Goal: Information Seeking & Learning: Find specific page/section

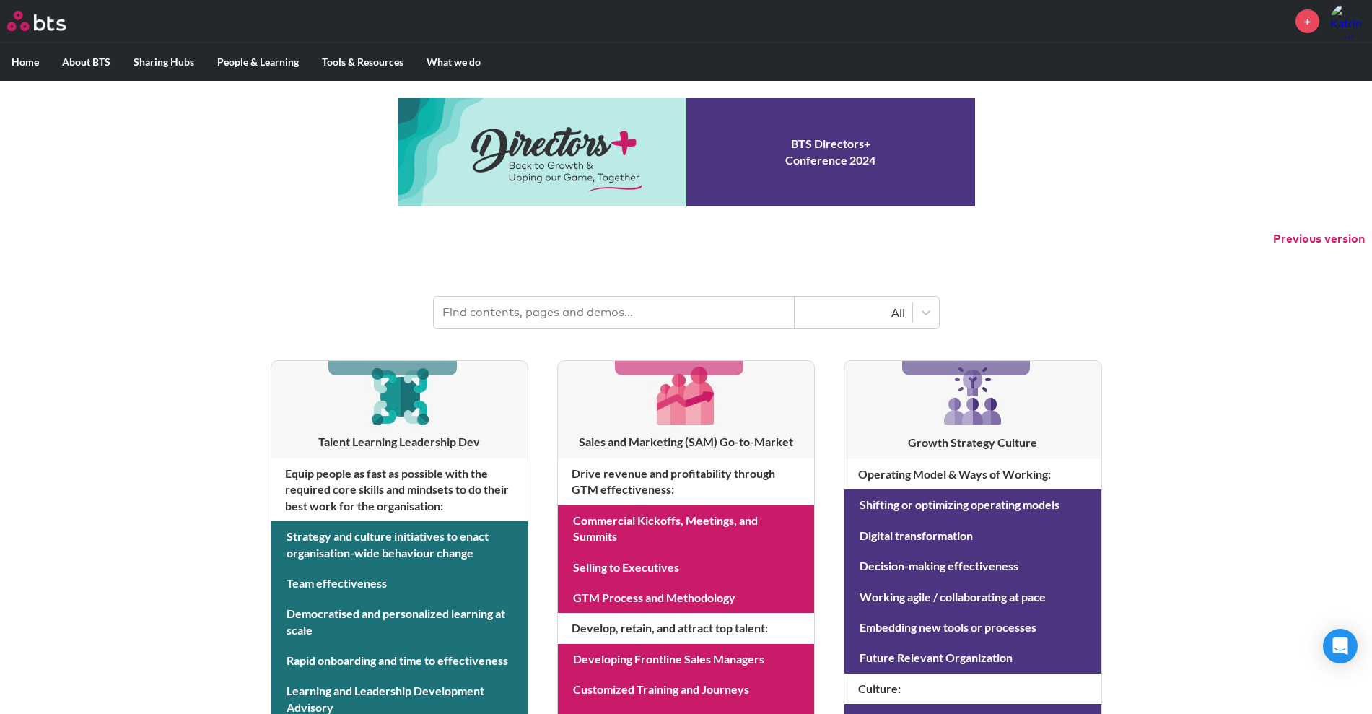
click at [549, 323] on input "text" at bounding box center [614, 313] width 361 height 32
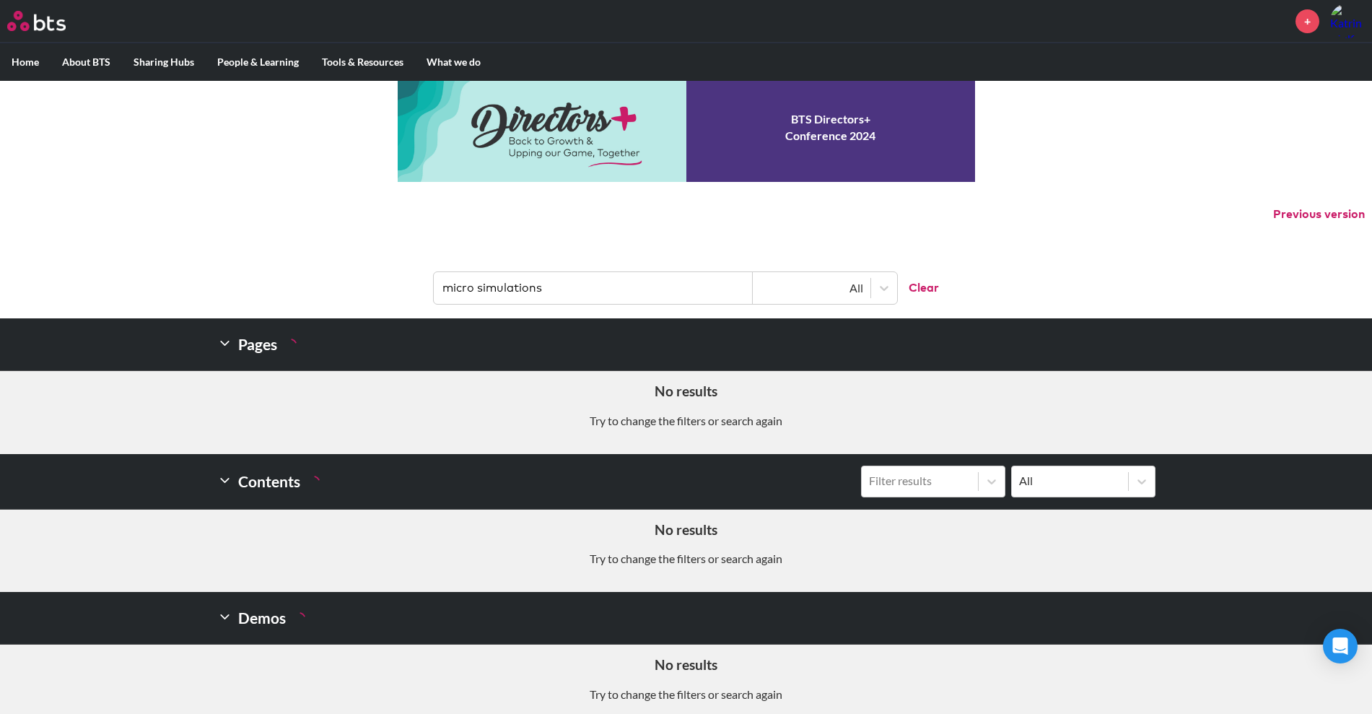
scroll to position [38, 0]
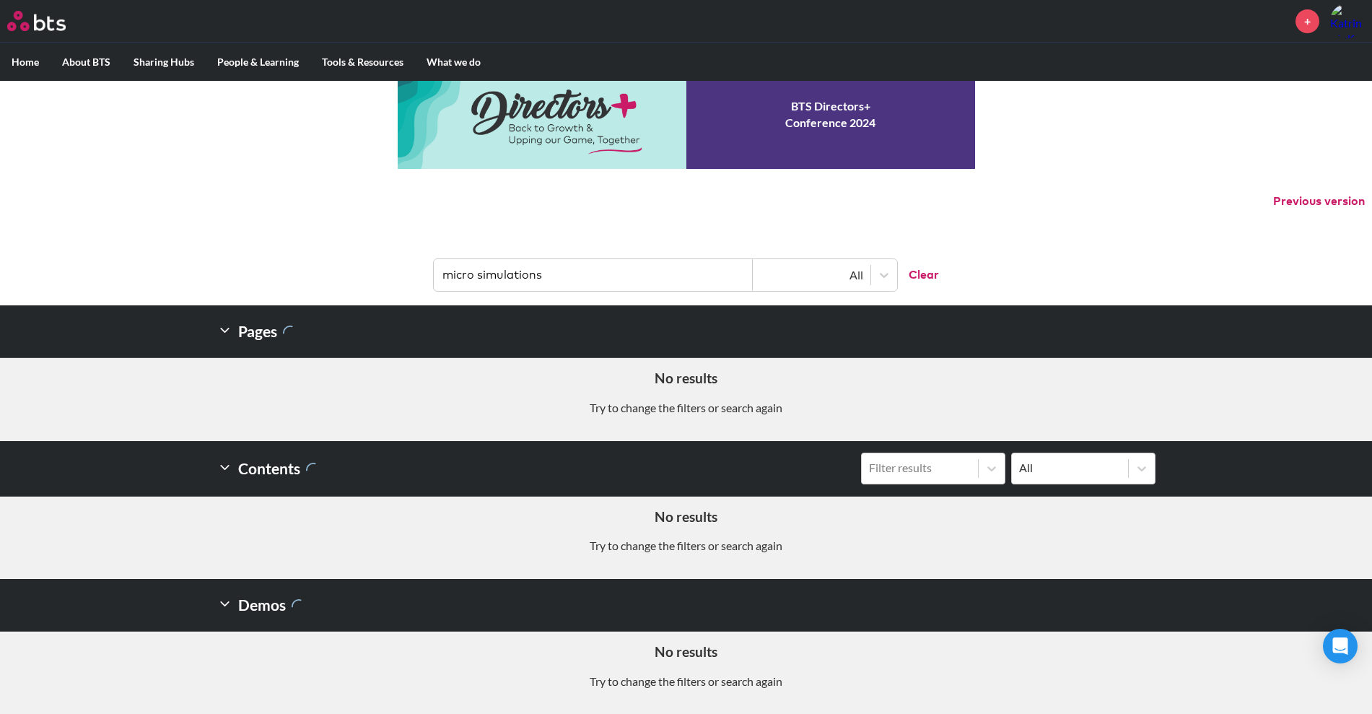
drag, startPoint x: 552, startPoint y: 271, endPoint x: 385, endPoint y: 261, distance: 167.8
click at [383, 261] on header "micro simulations All Clear" at bounding box center [686, 267] width 1372 height 75
type input "total access"
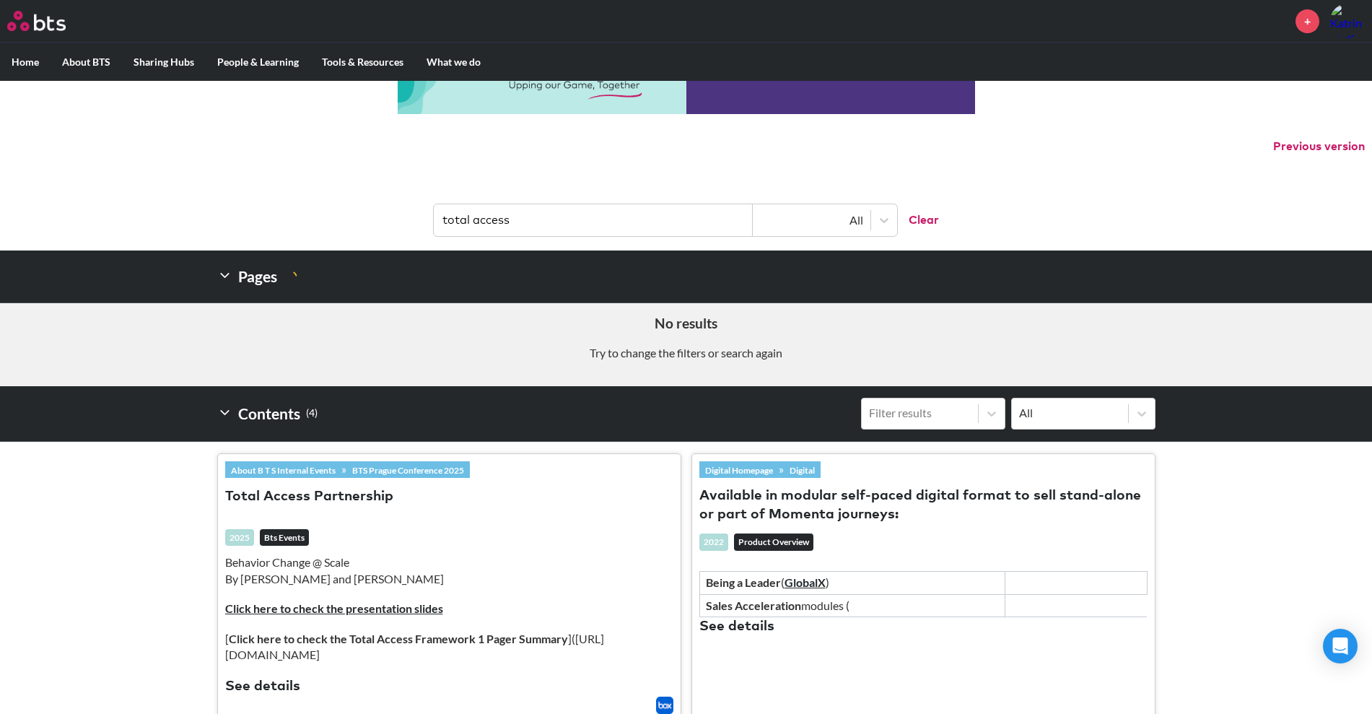
scroll to position [147, 0]
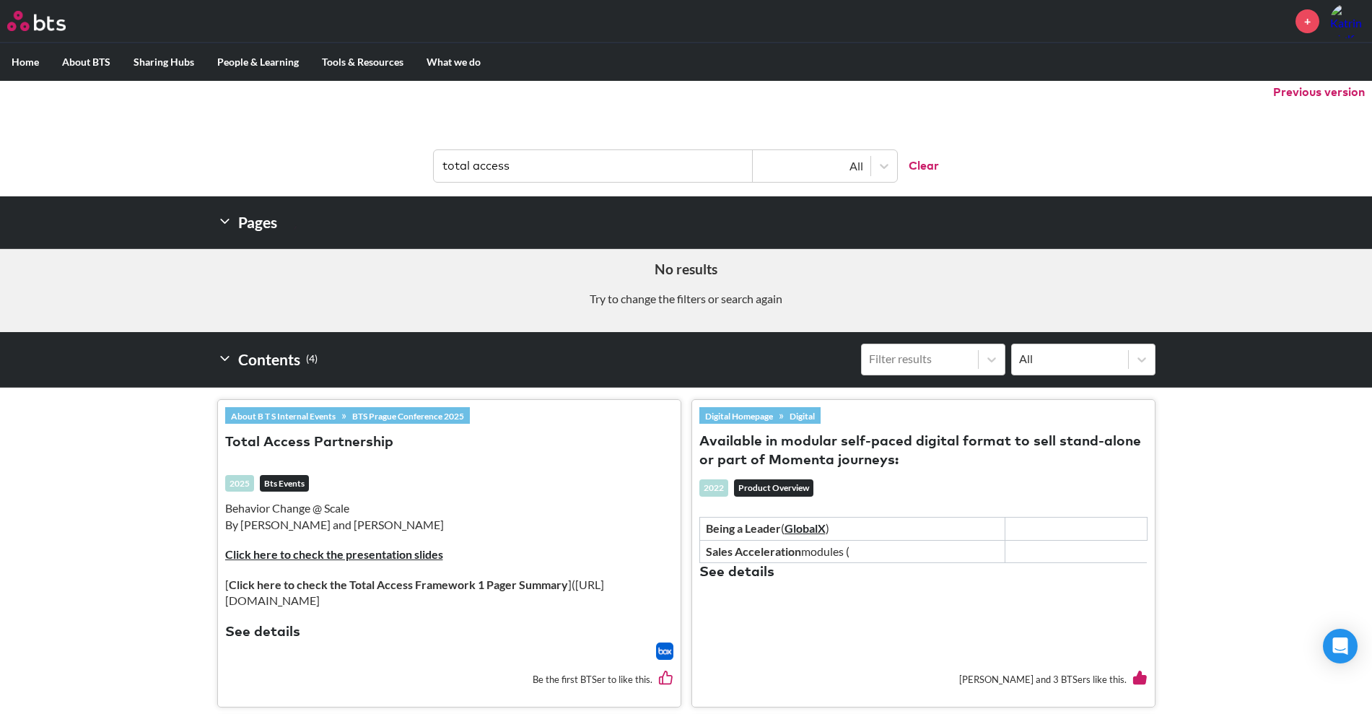
click at [344, 446] on button "Total Access Partnership" at bounding box center [309, 442] width 168 height 19
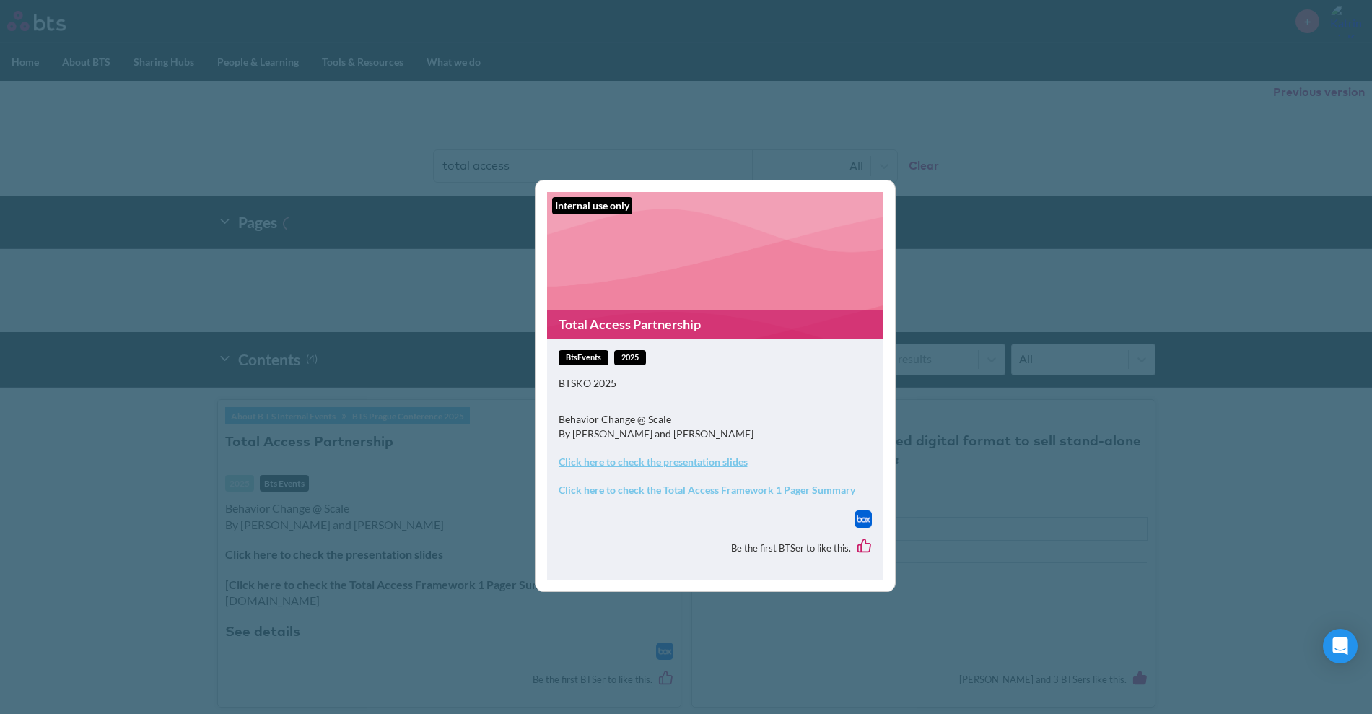
click at [689, 463] on strong "Click here to check the presentation slides" at bounding box center [653, 461] width 189 height 12
